Goal: Task Accomplishment & Management: Manage account settings

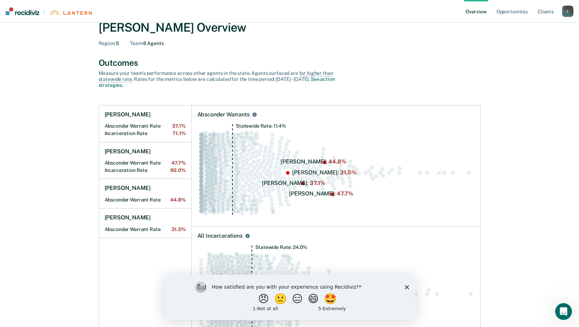
scroll to position [35, 0]
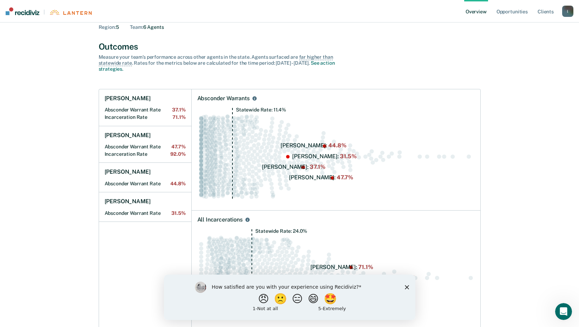
click at [405, 287] on icon "Close survey" at bounding box center [407, 287] width 4 height 4
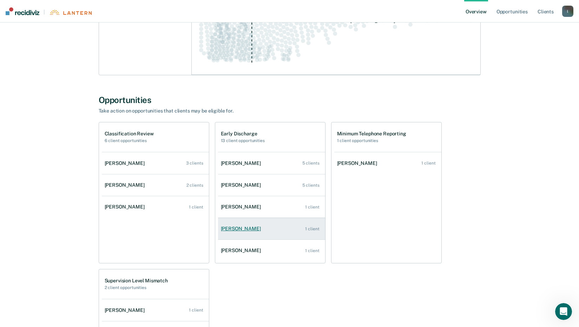
scroll to position [316, 0]
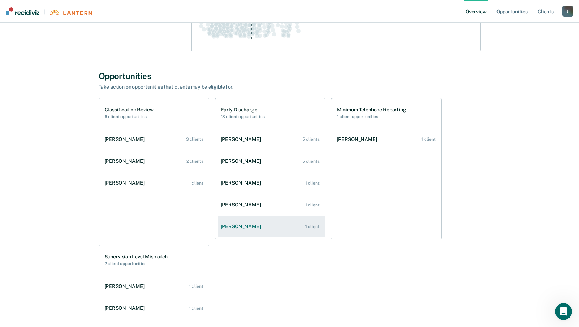
click at [311, 227] on div "1 client" at bounding box center [312, 226] width 14 height 5
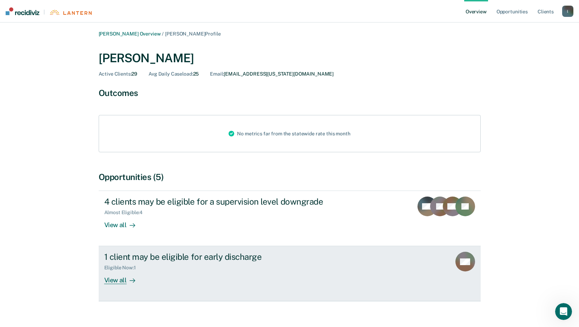
click at [120, 279] on div "View all" at bounding box center [123, 278] width 39 height 14
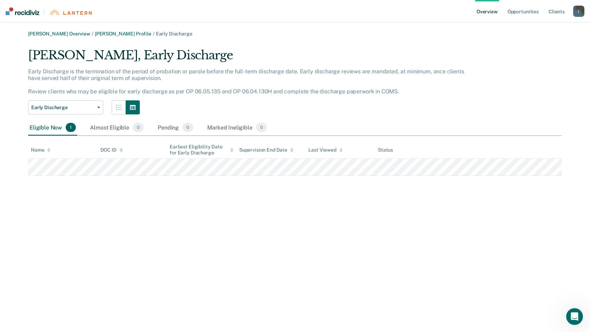
click at [451, 195] on div "[PERSON_NAME] Overview / [PERSON_NAME] Profile / Early Discharge [PERSON_NAME],…" at bounding box center [294, 170] width 573 height 279
click at [527, 12] on link "Opportunities" at bounding box center [523, 11] width 34 height 22
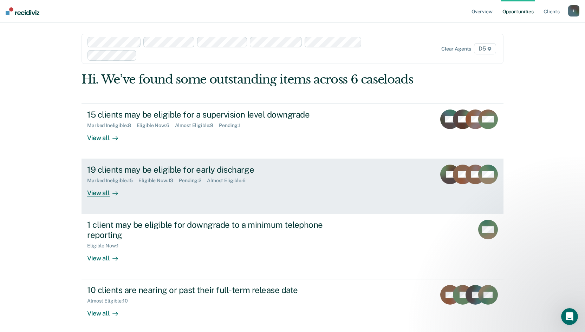
click at [91, 193] on div "View all" at bounding box center [106, 191] width 39 height 14
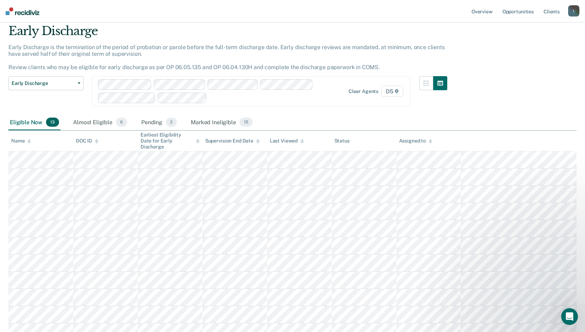
scroll to position [35, 0]
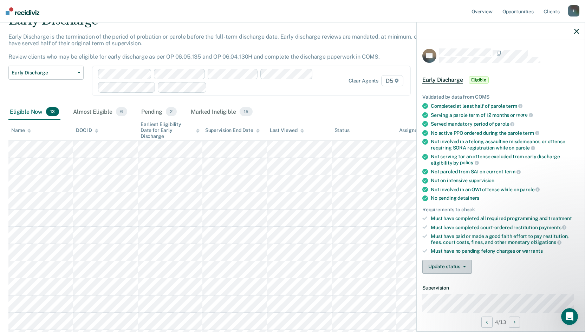
click at [464, 266] on icon "button" at bounding box center [464, 266] width 3 height 1
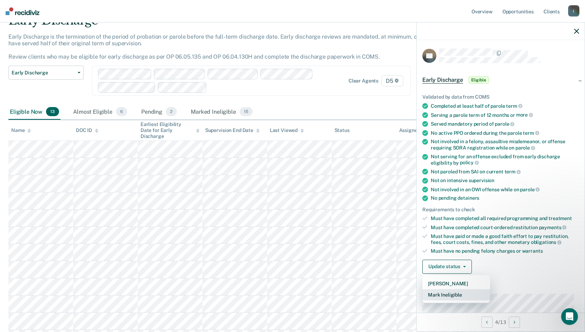
click at [452, 293] on button "Mark Ineligible" at bounding box center [456, 294] width 68 height 11
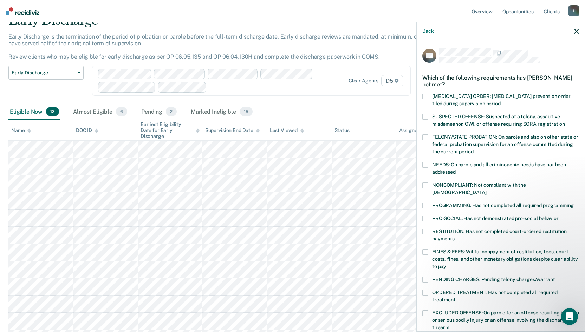
click at [425, 184] on span at bounding box center [425, 186] width 6 height 6
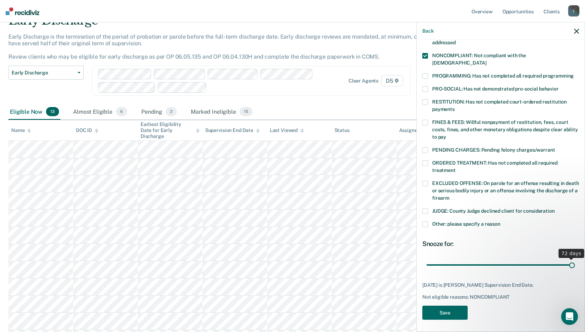
scroll to position [124, 0]
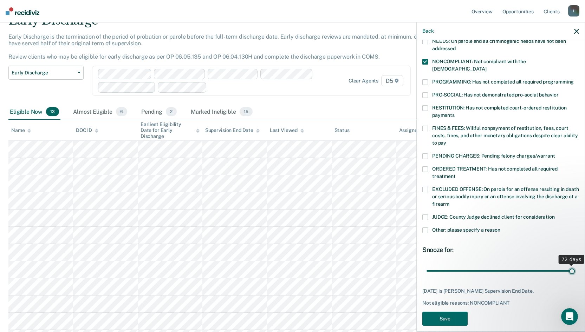
drag, startPoint x: 487, startPoint y: 257, endPoint x: 597, endPoint y: 256, distance: 109.6
type input "72"
click at [575, 265] on input "range" at bounding box center [500, 271] width 148 height 12
click at [448, 312] on button "Save" at bounding box center [444, 319] width 45 height 14
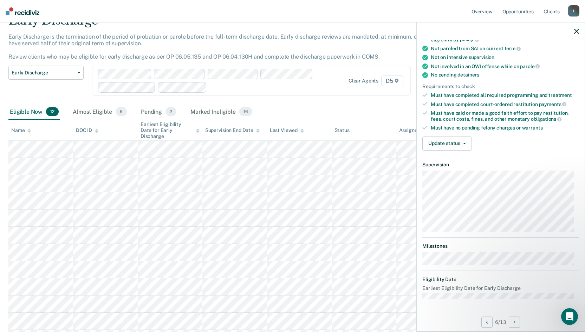
scroll to position [122, 0]
click at [464, 142] on button "Update status" at bounding box center [447, 145] width 50 height 14
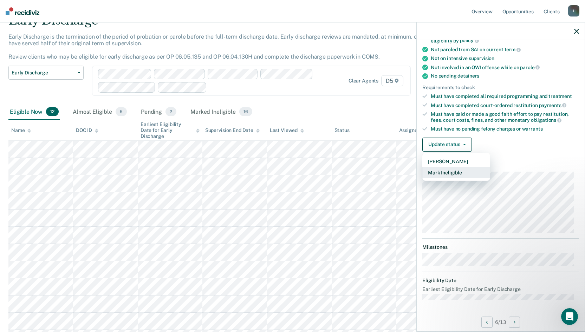
click at [448, 171] on button "Mark Ineligible" at bounding box center [456, 172] width 68 height 11
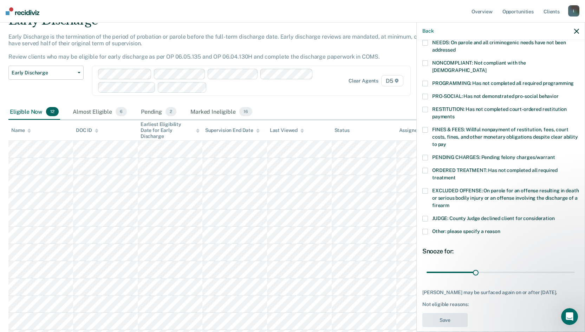
click at [426, 229] on span at bounding box center [425, 232] width 6 height 6
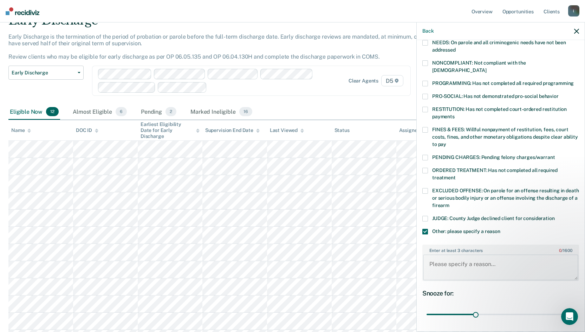
click at [463, 255] on textarea "Enter at least 3 characters 0 / 1600" at bounding box center [500, 268] width 155 height 26
type textarea "Recent Level 3 violation for assaultive behavior"
drag, startPoint x: 474, startPoint y: 305, endPoint x: 641, endPoint y: 313, distance: 167.8
type input "90"
click at [575, 313] on input "range" at bounding box center [500, 315] width 148 height 12
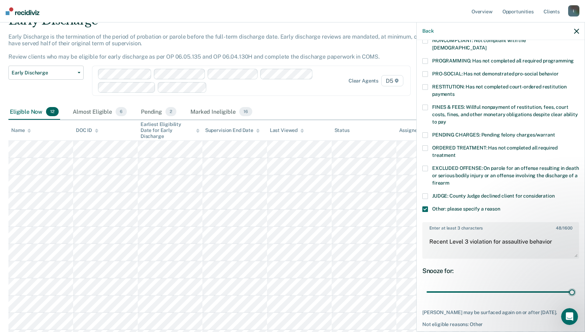
scroll to position [172, 0]
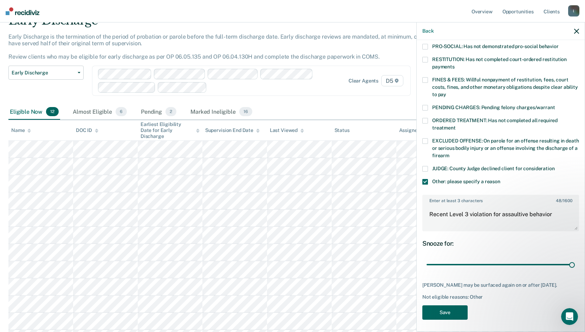
click at [451, 310] on button "Save" at bounding box center [444, 313] width 45 height 14
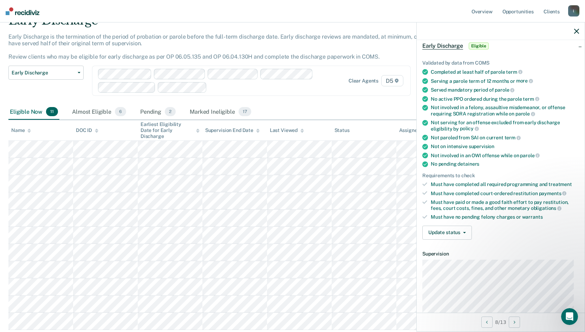
scroll to position [0, 0]
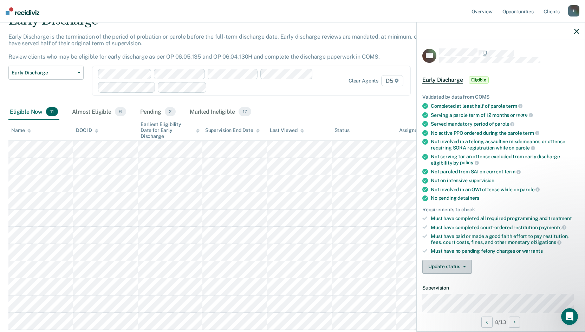
click at [461, 267] on span "button" at bounding box center [463, 266] width 6 height 1
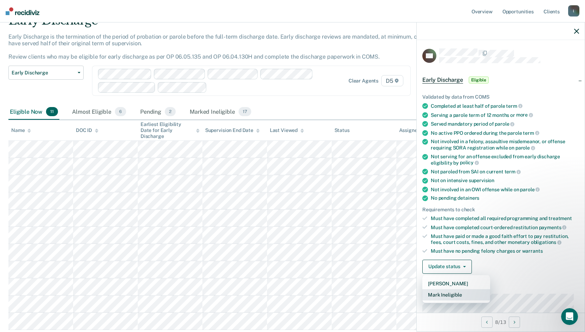
click at [450, 295] on button "Mark Ineligible" at bounding box center [456, 294] width 68 height 11
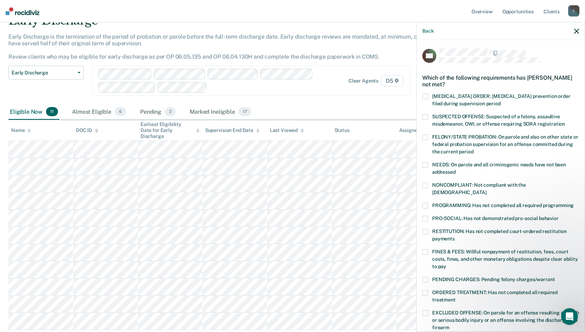
click at [426, 184] on span at bounding box center [425, 186] width 6 height 6
click at [426, 203] on span at bounding box center [425, 206] width 6 height 6
click at [425, 162] on span at bounding box center [425, 165] width 6 height 6
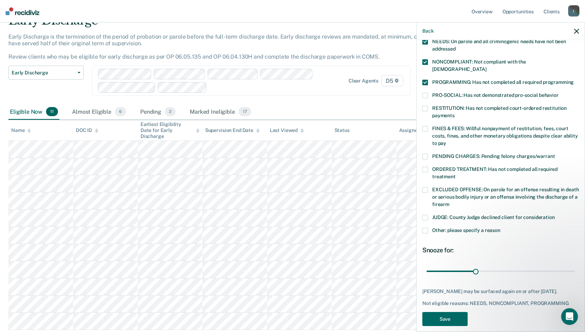
scroll to position [130, 0]
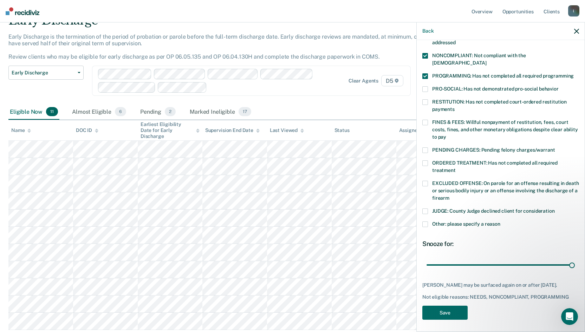
drag, startPoint x: 474, startPoint y: 257, endPoint x: 572, endPoint y: 263, distance: 98.2
type input "90"
click at [572, 263] on input "range" at bounding box center [500, 265] width 148 height 12
click at [443, 312] on button "Save" at bounding box center [444, 313] width 45 height 14
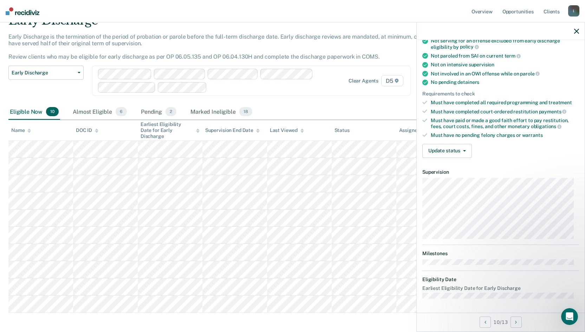
scroll to position [115, 0]
click at [464, 151] on icon "button" at bounding box center [464, 151] width 3 height 1
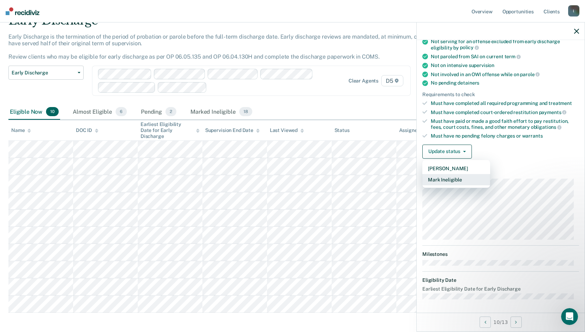
scroll to position [115, 0]
click at [454, 181] on button "Mark Ineligible" at bounding box center [456, 180] width 68 height 11
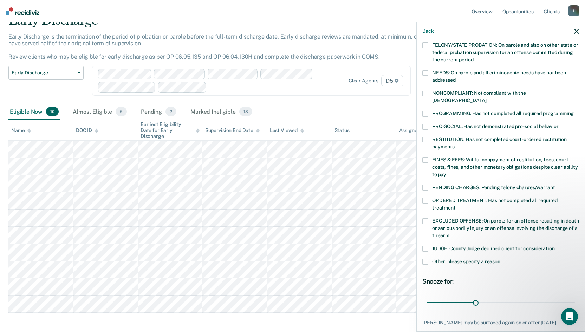
scroll to position [80, 0]
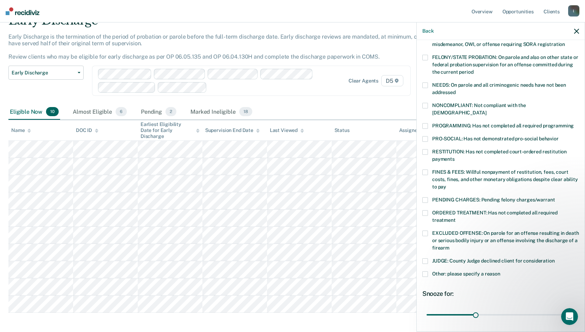
click at [426, 104] on span at bounding box center [425, 106] width 6 height 6
click at [422, 123] on span at bounding box center [425, 126] width 6 height 6
click at [425, 85] on span at bounding box center [425, 86] width 6 height 6
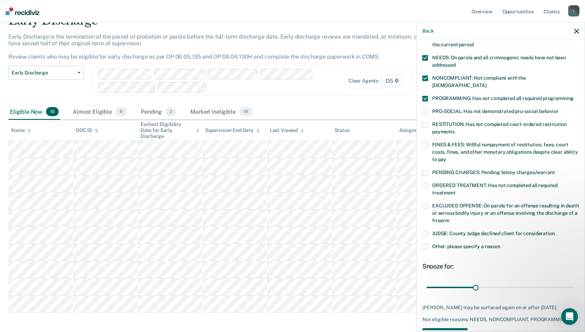
scroll to position [130, 0]
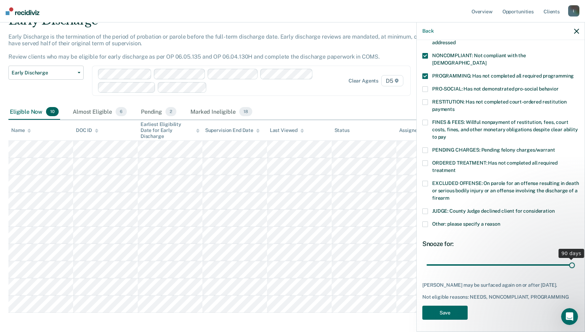
drag, startPoint x: 475, startPoint y: 256, endPoint x: 575, endPoint y: 256, distance: 100.5
type input "90"
click at [575, 259] on input "range" at bounding box center [500, 265] width 148 height 12
click at [446, 312] on button "Save" at bounding box center [444, 313] width 45 height 14
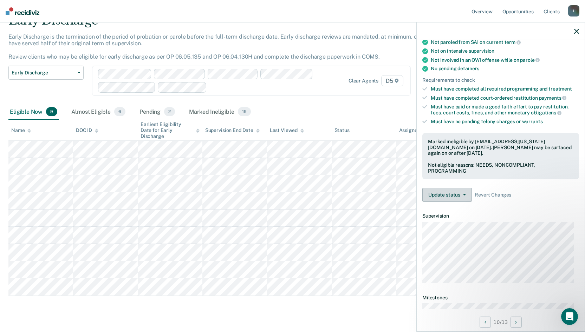
click at [465, 194] on icon "button" at bounding box center [464, 194] width 3 height 1
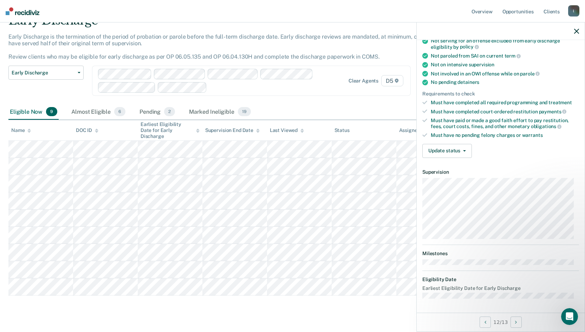
scroll to position [122, 0]
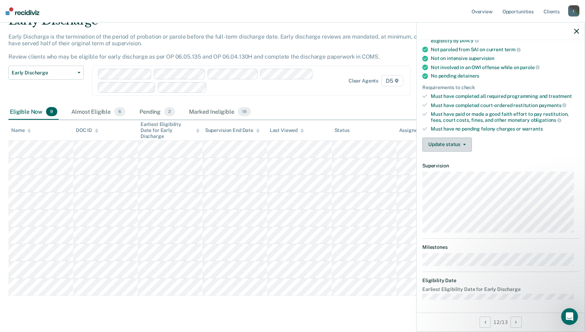
click at [463, 144] on icon "button" at bounding box center [464, 144] width 3 height 1
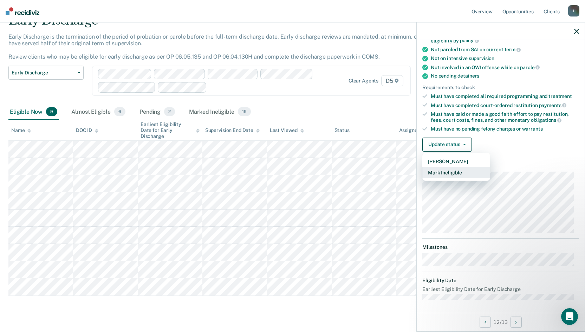
click at [450, 171] on button "Mark Ineligible" at bounding box center [456, 172] width 68 height 11
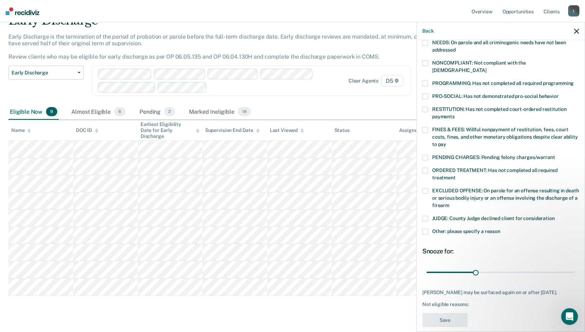
click at [425, 107] on span at bounding box center [425, 110] width 6 height 6
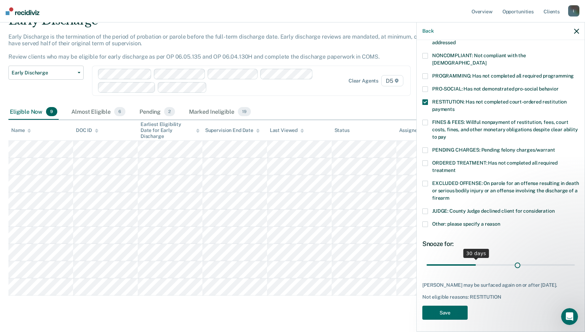
scroll to position [130, 0]
drag, startPoint x: 474, startPoint y: 256, endPoint x: 572, endPoint y: 259, distance: 98.1
type input "90"
click at [572, 259] on input "range" at bounding box center [500, 265] width 148 height 12
click at [450, 310] on button "Save" at bounding box center [444, 313] width 45 height 14
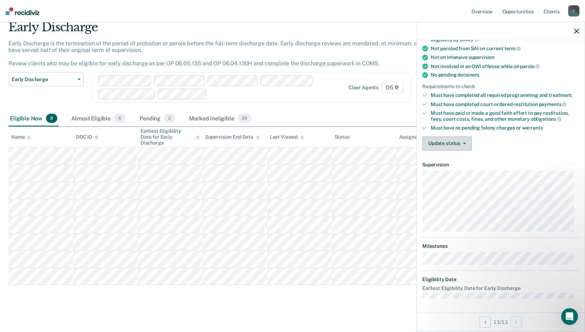
scroll to position [122, 0]
click at [466, 144] on button "Update status" at bounding box center [447, 145] width 50 height 14
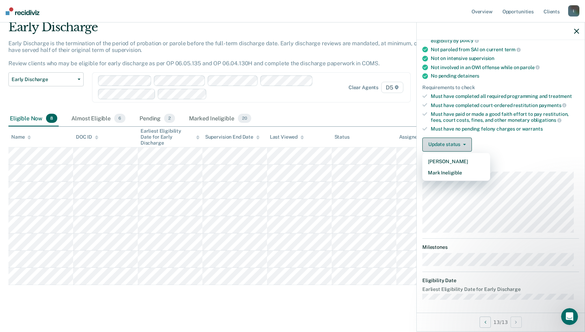
click at [464, 144] on icon "button" at bounding box center [464, 144] width 3 height 1
click at [465, 145] on button "Update status" at bounding box center [447, 145] width 50 height 14
click at [447, 175] on button "Mark Ineligible" at bounding box center [456, 172] width 68 height 11
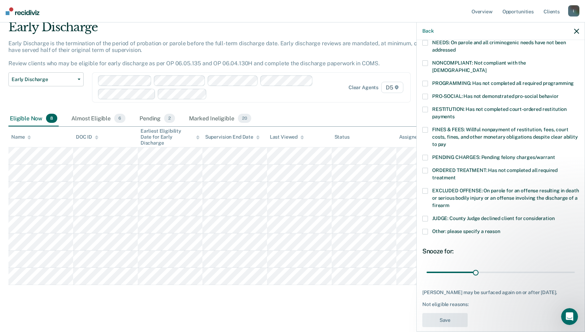
click at [427, 81] on span at bounding box center [425, 84] width 6 height 6
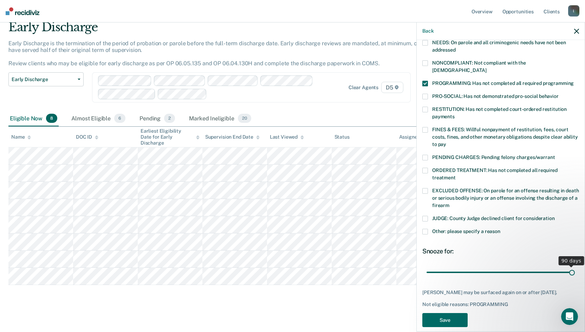
drag, startPoint x: 474, startPoint y: 265, endPoint x: 571, endPoint y: 275, distance: 97.8
type input "90"
click at [571, 275] on input "range" at bounding box center [500, 272] width 148 height 12
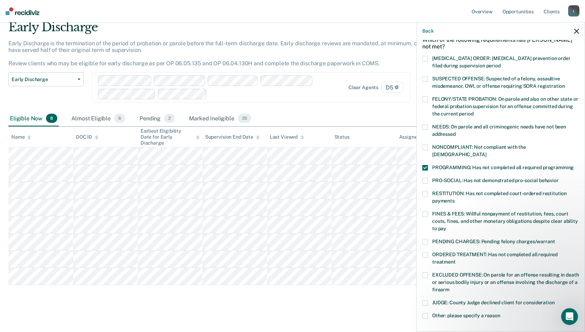
scroll to position [130, 0]
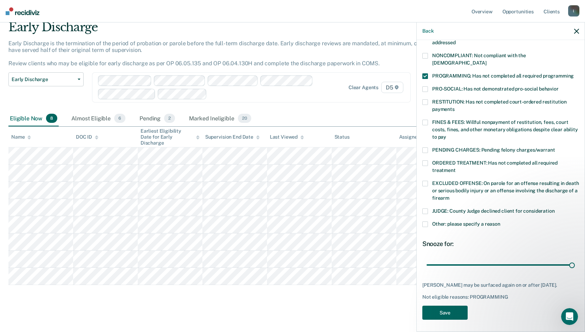
click at [451, 312] on button "Save" at bounding box center [444, 313] width 45 height 14
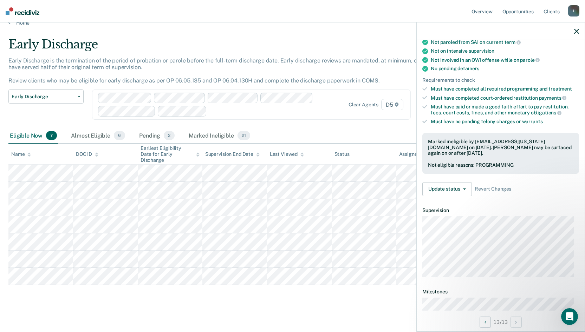
click at [386, 313] on main "Early Discharge Early Discharge is the termination of the period of probation o…" at bounding box center [292, 180] width 585 height 308
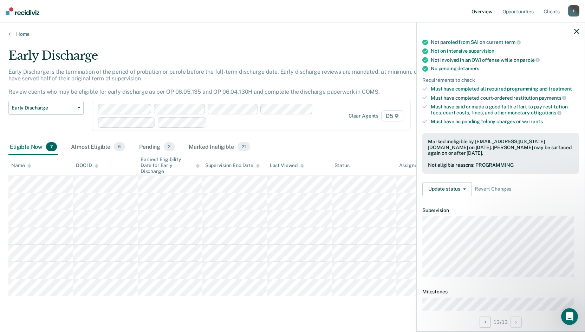
click at [481, 11] on link "Overview" at bounding box center [482, 11] width 24 height 22
